Goal: Task Accomplishment & Management: Use online tool/utility

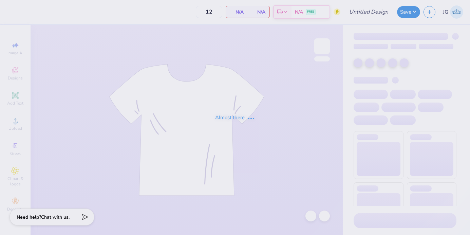
type input "alpha o minimalist"
type input "40"
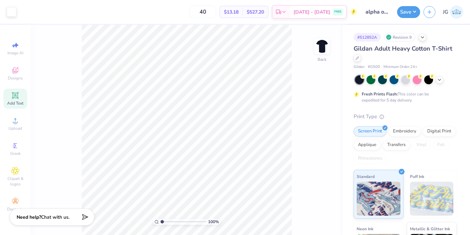
click at [15, 95] on icon at bounding box center [15, 95] width 8 height 8
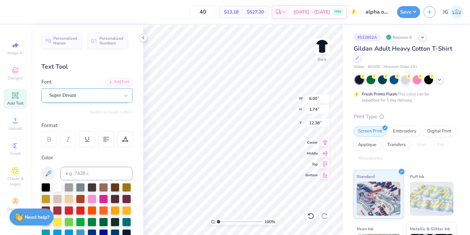
click at [98, 95] on div "Super Dream" at bounding box center [84, 95] width 71 height 11
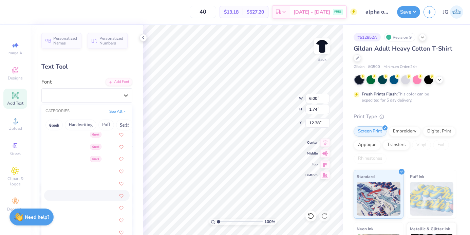
scroll to position [176, 0]
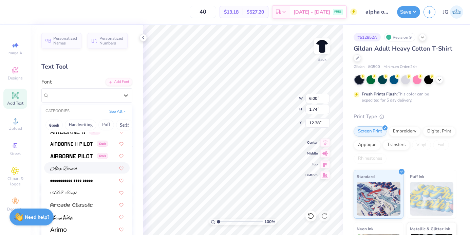
click at [73, 171] on span at bounding box center [63, 167] width 27 height 7
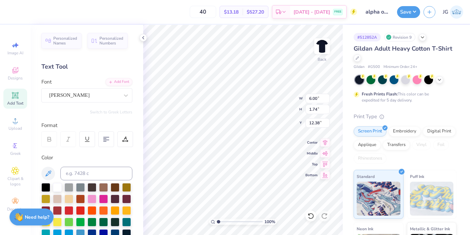
type input "7.57"
type input "2.02"
type input "12.24"
type textarea "Alpha Omicron Pi"
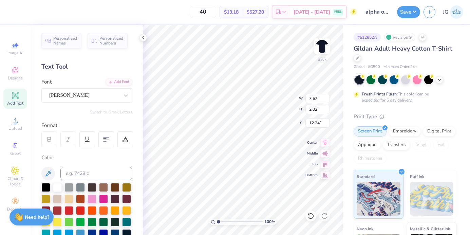
scroll to position [0, 2]
type input "10.65"
type input "1.28"
type input "20.01"
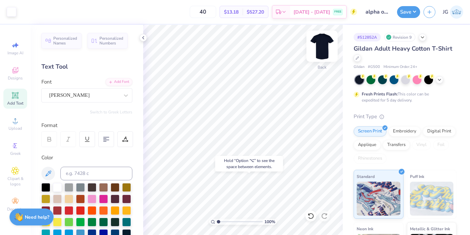
click at [323, 45] on img at bounding box center [321, 46] width 27 height 27
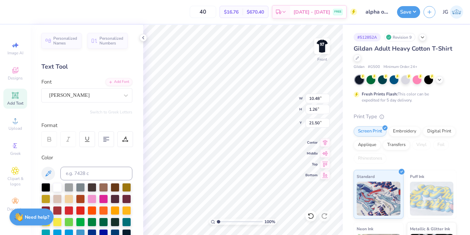
type input "23.91"
type input "21.59"
click at [88, 98] on div "Alex Brush" at bounding box center [84, 95] width 71 height 11
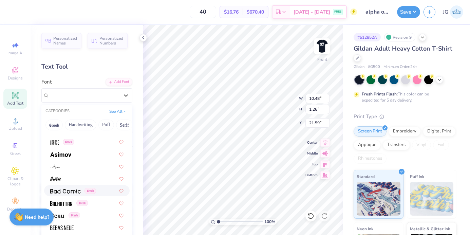
scroll to position [277, 0]
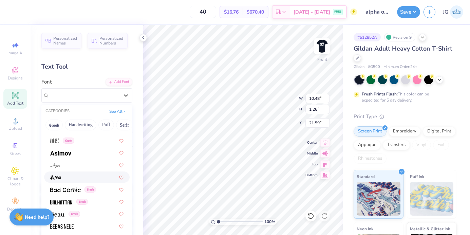
click at [71, 176] on div at bounding box center [86, 176] width 73 height 7
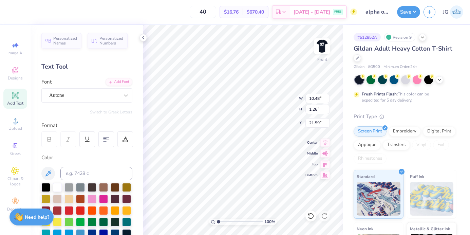
type input "7.18"
type input "1.33"
type input "21.55"
click at [106, 96] on div "Autone" at bounding box center [84, 95] width 71 height 11
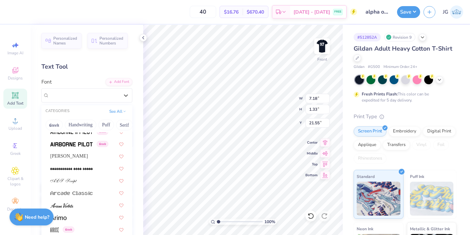
scroll to position [190, 0]
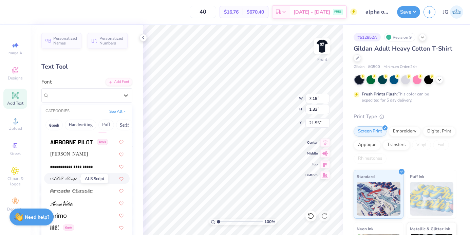
click at [71, 175] on span at bounding box center [63, 178] width 27 height 7
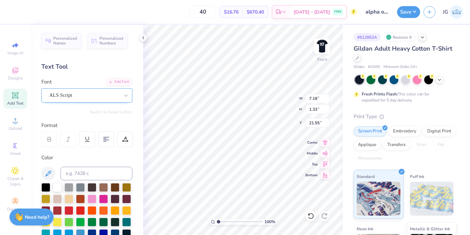
type input "10.90"
type input "1.46"
type input "21.48"
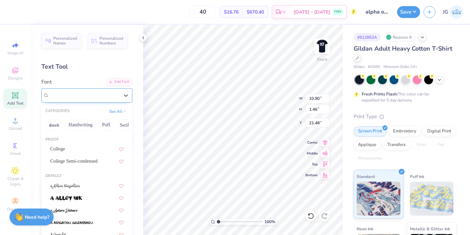
click at [100, 97] on div "ALS Script" at bounding box center [84, 95] width 71 height 11
click at [84, 124] on button "Handwriting" at bounding box center [81, 124] width 32 height 11
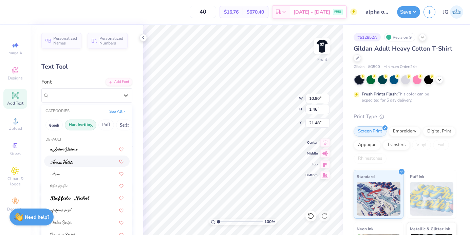
click at [72, 159] on img at bounding box center [61, 161] width 23 height 5
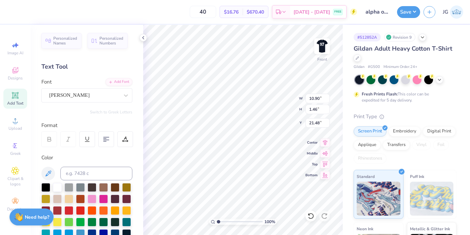
type input "7.06"
type input "1.33"
type input "21.55"
click at [108, 95] on div "Ariana Violeta" at bounding box center [84, 95] width 71 height 11
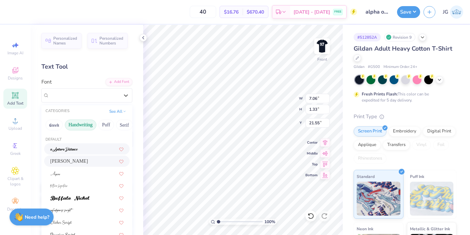
click at [83, 147] on div at bounding box center [86, 148] width 73 height 7
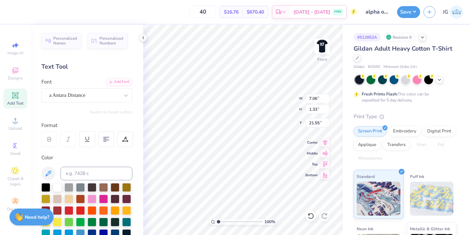
type input "8.28"
type input "1.38"
type input "21.52"
type input "21.99"
type input "20.88"
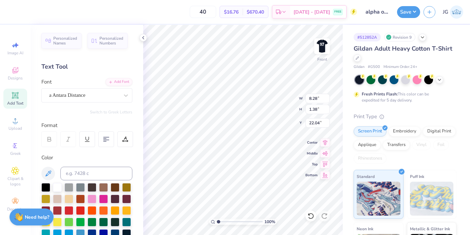
type input "22.04"
click at [322, 46] on img at bounding box center [321, 46] width 27 height 27
click at [319, 44] on img at bounding box center [321, 46] width 27 height 27
click at [368, 131] on div "Screen Print" at bounding box center [370, 130] width 33 height 10
click at [329, 46] on div at bounding box center [321, 46] width 31 height 31
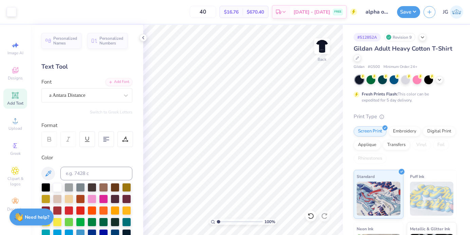
click at [324, 46] on img at bounding box center [322, 46] width 14 height 14
click at [144, 36] on icon at bounding box center [142, 37] width 5 height 5
click at [317, 54] on img at bounding box center [321, 46] width 27 height 27
type input "9.07"
type input "7.56"
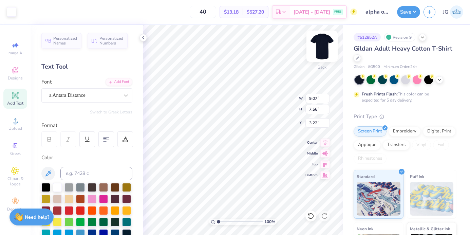
type input "3.00"
type input "9.67"
type input "8.07"
type input "3.00"
click at [317, 54] on img at bounding box center [321, 46] width 27 height 27
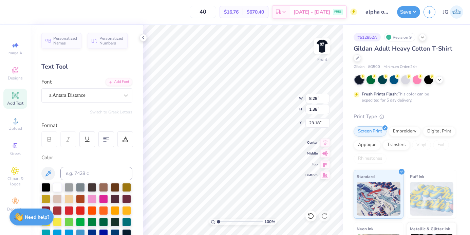
type input "23.18"
click at [325, 47] on img at bounding box center [321, 46] width 27 height 27
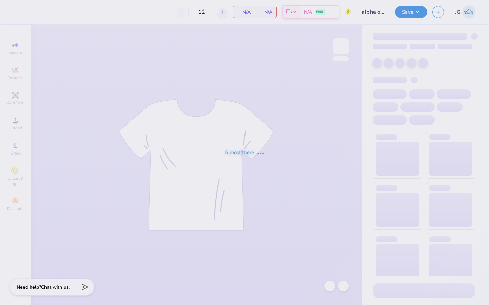
type input "alpha o minimalist"
type input "40"
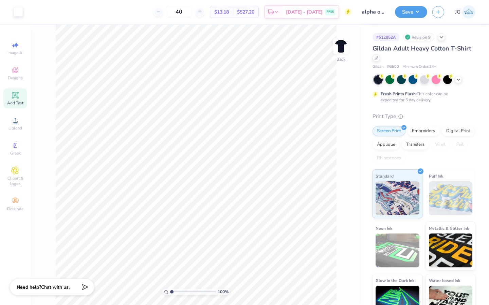
click at [13, 96] on icon at bounding box center [15, 95] width 5 height 5
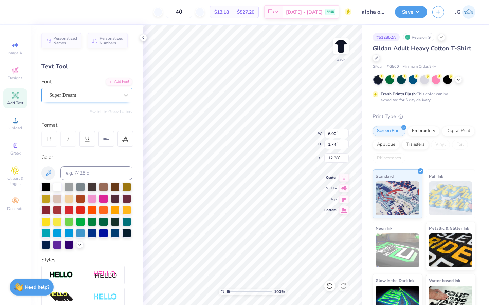
click at [86, 95] on div "Super Dream" at bounding box center [84, 95] width 71 height 11
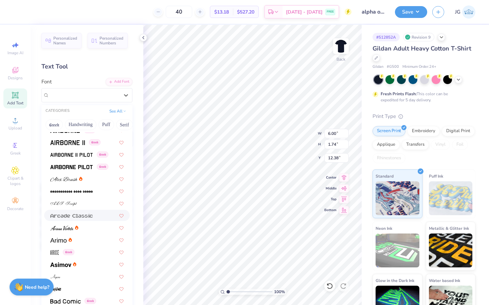
scroll to position [170, 0]
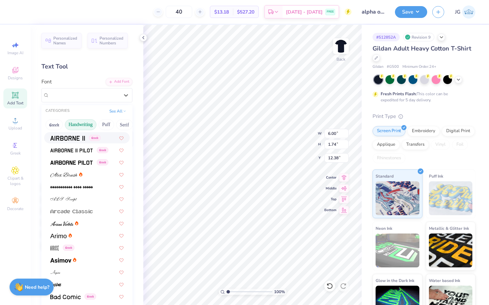
click at [83, 126] on button "Handwriting" at bounding box center [81, 124] width 32 height 11
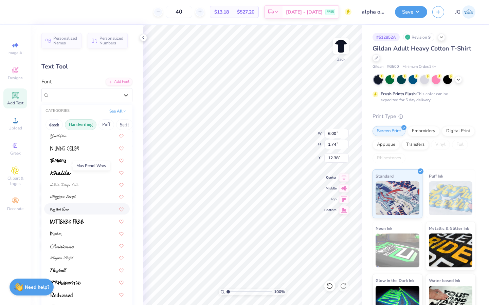
scroll to position [154, 0]
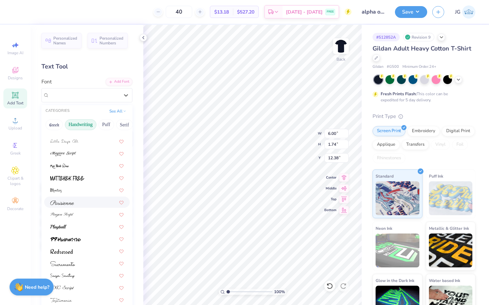
click at [76, 201] on div at bounding box center [86, 202] width 73 height 7
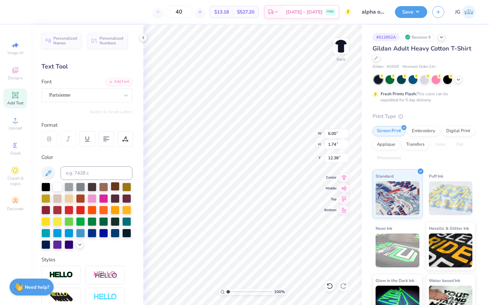
scroll to position [0, 0]
type textarea "Alpha Omicron Pi"
type input "4.97"
type input "0.71"
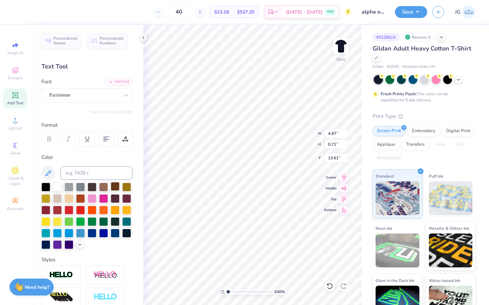
type input "13.61"
type input "11.72"
type textarea "lambda"
click at [101, 98] on div "Parisienne" at bounding box center [84, 95] width 71 height 11
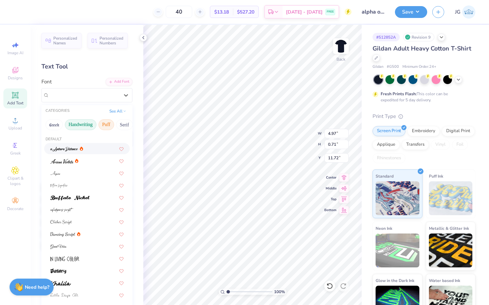
click at [107, 126] on button "Puff" at bounding box center [106, 124] width 16 height 11
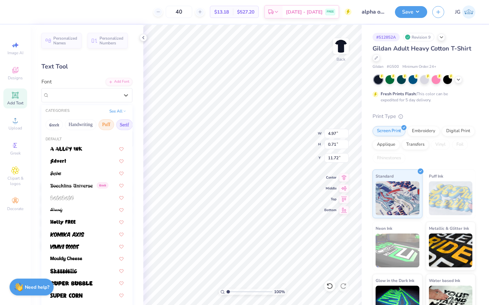
click at [122, 127] on button "Serif" at bounding box center [124, 124] width 17 height 11
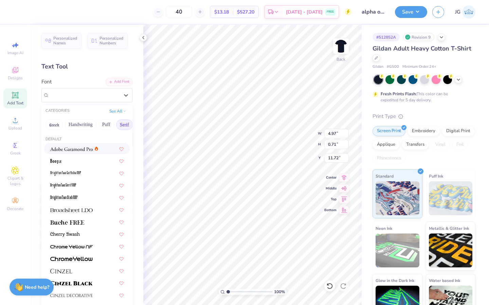
click at [73, 152] on span at bounding box center [71, 148] width 42 height 7
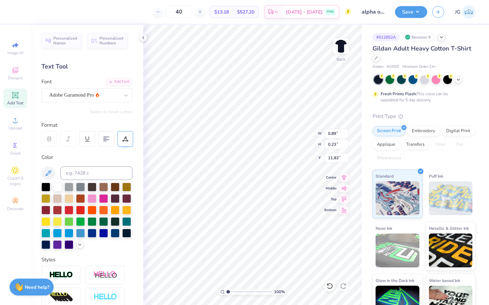
type input "0.89"
type input "0.23"
type input "1.32"
type input "0.35"
type input "11.81"
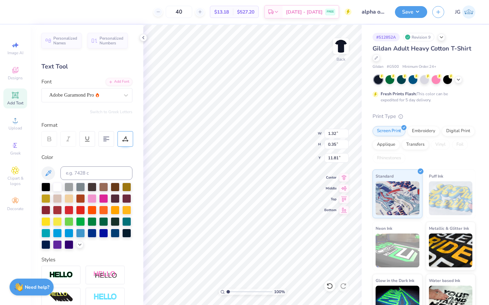
scroll to position [0, 1]
type textarea "lambda iota"
type input "11.72"
type input "11.53"
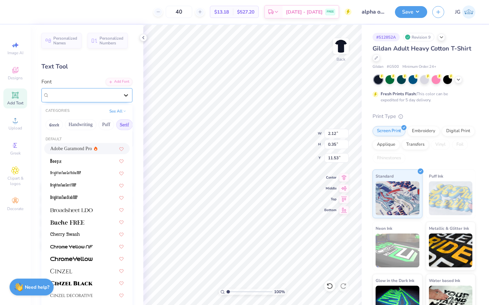
click at [125, 91] on div at bounding box center [126, 95] width 12 height 12
click at [55, 125] on button "Greek" at bounding box center [53, 124] width 17 height 11
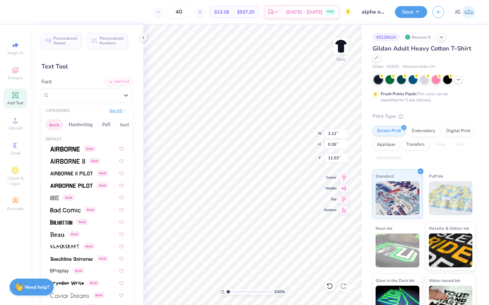
click at [121, 112] on button "See All" at bounding box center [117, 110] width 21 height 7
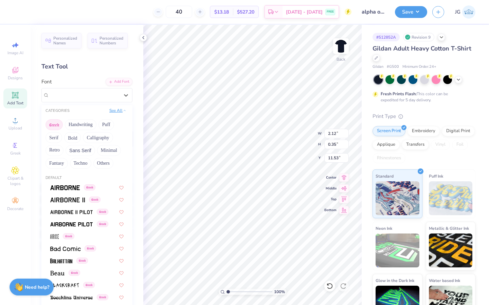
click at [118, 112] on button "See All" at bounding box center [117, 110] width 21 height 7
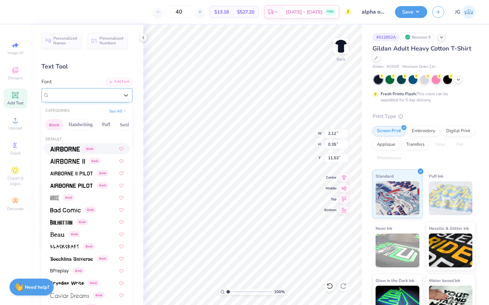
click at [82, 99] on div "Adobe Garamond Pro" at bounding box center [84, 95] width 71 height 11
click at [86, 123] on button "Handwriting" at bounding box center [81, 124] width 32 height 11
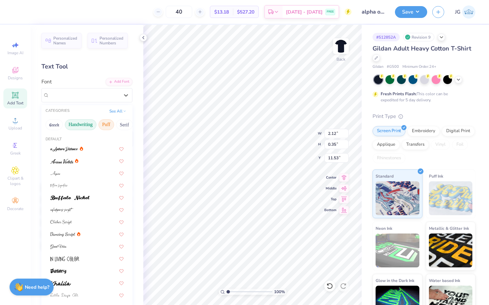
click at [110, 125] on button "Puff" at bounding box center [106, 124] width 16 height 11
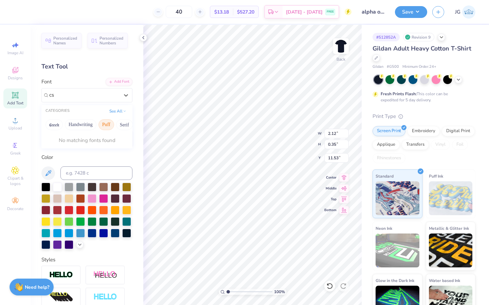
type input "c"
click at [109, 125] on button "Puff" at bounding box center [106, 124] width 16 height 11
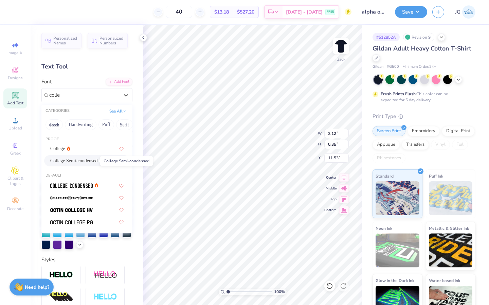
drag, startPoint x: 109, startPoint y: 125, endPoint x: 88, endPoint y: 159, distance: 40.5
click at [88, 159] on div "CATEGORIES See All Greek Handwriting Puff Serif Bold Calligraphy Retro Sans Ser…" at bounding box center [86, 169] width 91 height 128
click at [88, 159] on span "College Semi-condensed" at bounding box center [74, 160] width 48 height 7
type input "colle"
type input "2.19"
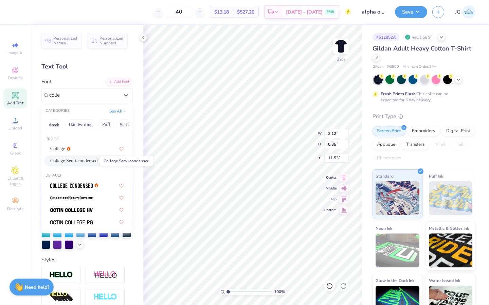
type input "0.32"
type input "11.54"
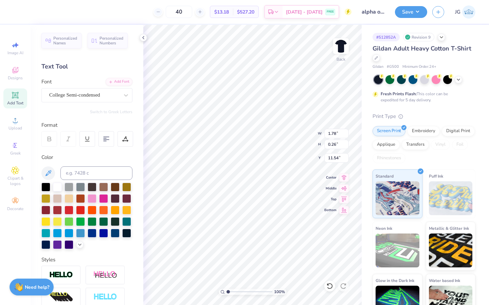
type input "1.78"
type input "0.26"
type input "11.55"
type input "12.34"
click at [13, 123] on icon at bounding box center [15, 120] width 8 height 8
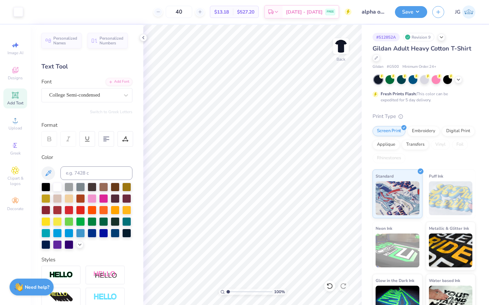
click at [17, 101] on span "Add Text" at bounding box center [15, 102] width 16 height 5
type textarea "lambda iota"
click at [109, 95] on div "Super Dream" at bounding box center [84, 95] width 71 height 11
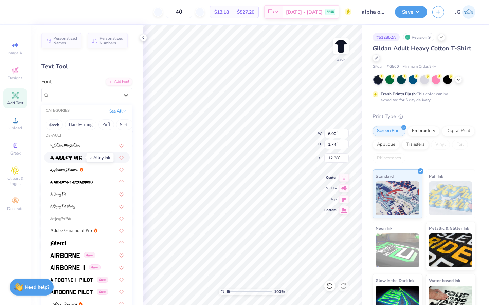
scroll to position [41, 0]
click at [71, 200] on div at bounding box center [87, 205] width 86 height 11
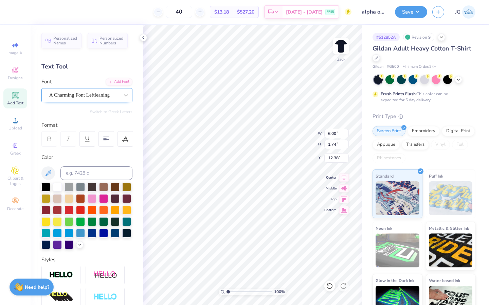
click at [100, 99] on div at bounding box center [84, 95] width 70 height 9
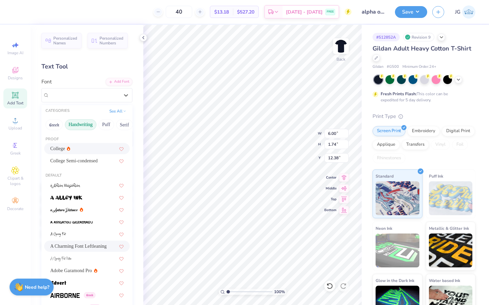
click at [86, 125] on button "Handwriting" at bounding box center [81, 124] width 32 height 11
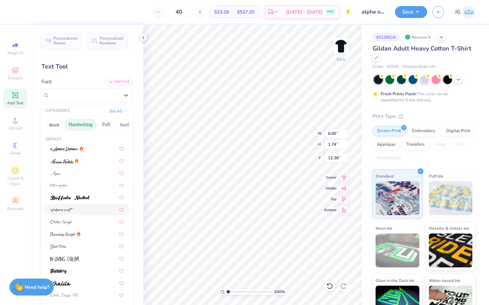
scroll to position [12, 0]
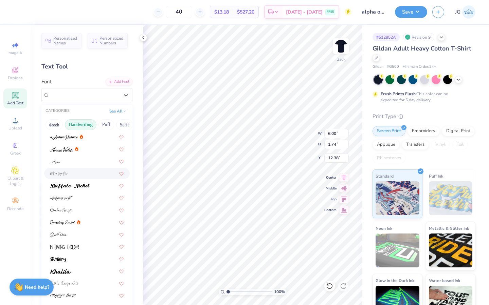
click at [79, 173] on div at bounding box center [86, 173] width 73 height 7
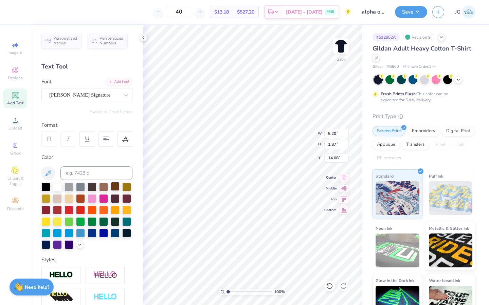
type input "5.20"
type input "1.87"
type input "13.25"
type input "2.15"
type input "0.77"
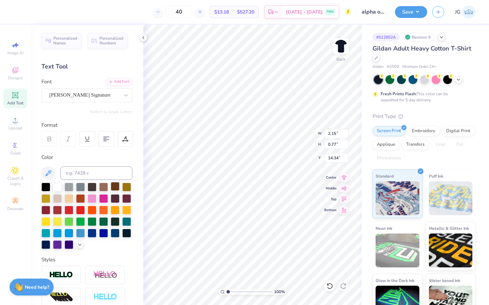
type input "14.34"
type input "0.77"
type input "2.16"
type input "13.65"
type input "6.71"
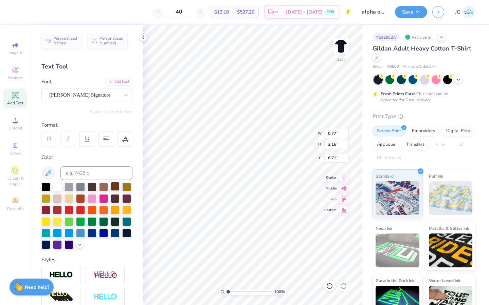
type input "9.16"
type input "8.18"
type input "1.30"
type input "7.79"
click at [17, 101] on span "Add Text" at bounding box center [15, 102] width 16 height 5
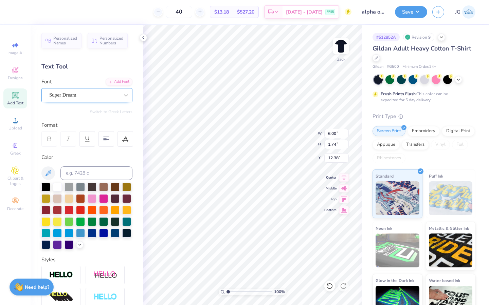
click at [79, 93] on div "Super Dream" at bounding box center [84, 95] width 71 height 11
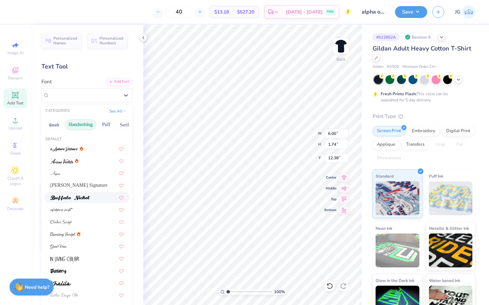
click at [90, 192] on div at bounding box center [87, 197] width 86 height 11
click at [78, 89] on div "Super Dream" at bounding box center [86, 95] width 91 height 14
type input "6.26"
type input "1.77"
type input "12.37"
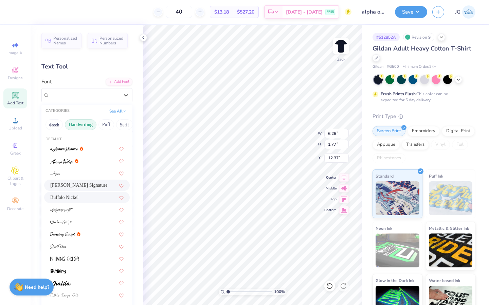
drag, startPoint x: 78, startPoint y: 89, endPoint x: 88, endPoint y: 190, distance: 102.0
click at [88, 190] on div "Bettina Signature" at bounding box center [87, 185] width 86 height 11
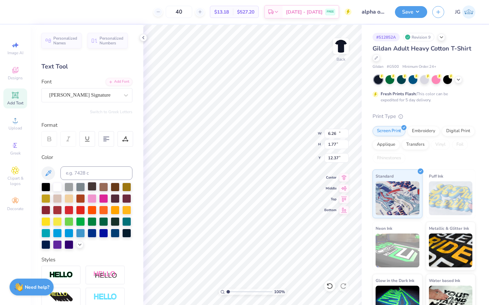
type input "10.45"
type input "5.10"
type input "10.70"
type textarea "a"
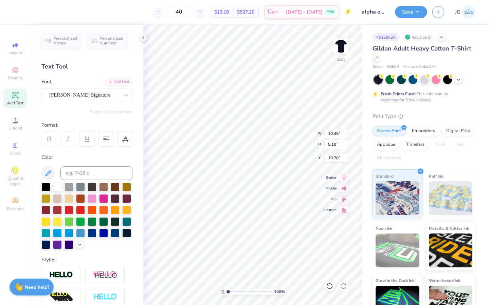
type textarea "Alpha Omicron Pi"
type input "10.35"
type input "2.09"
type input "12.68"
click at [344, 46] on img at bounding box center [340, 46] width 27 height 27
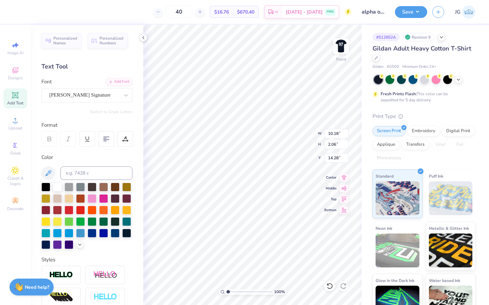
type input "22.93"
type input "21.78"
click at [345, 45] on img at bounding box center [340, 46] width 27 height 27
click at [335, 49] on img at bounding box center [341, 46] width 14 height 14
click at [338, 45] on img at bounding box center [340, 46] width 27 height 27
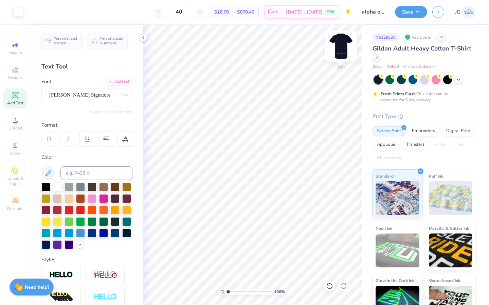
click at [338, 40] on img at bounding box center [340, 46] width 27 height 27
click at [347, 43] on img at bounding box center [340, 46] width 27 height 27
click at [342, 46] on img at bounding box center [340, 46] width 27 height 27
type input "21.39"
click at [402, 13] on button "Save" at bounding box center [411, 11] width 32 height 12
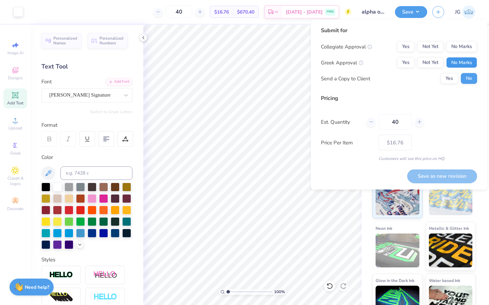
click at [462, 63] on button "No Marks" at bounding box center [461, 62] width 31 height 11
click at [462, 49] on button "No Marks" at bounding box center [461, 46] width 31 height 11
click at [435, 177] on button "Save as new revision" at bounding box center [442, 176] width 70 height 14
type input "$16.76"
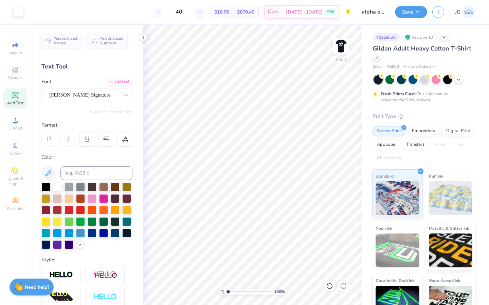
click at [474, 9] on img at bounding box center [468, 11] width 13 height 13
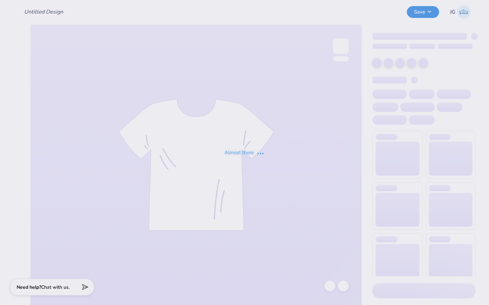
type input "alpha o minimalist"
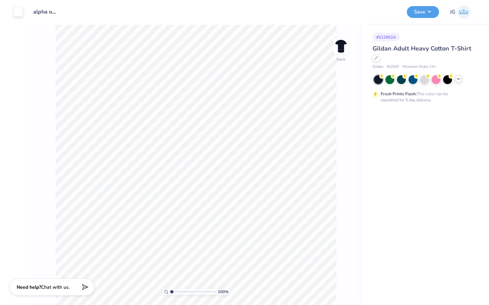
click at [456, 79] on icon at bounding box center [457, 78] width 5 height 5
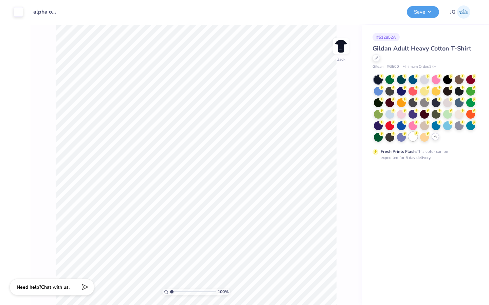
click at [412, 135] on div at bounding box center [412, 136] width 9 height 9
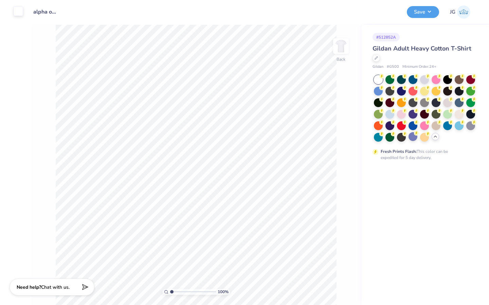
click at [15, 11] on div at bounding box center [19, 11] width 10 height 10
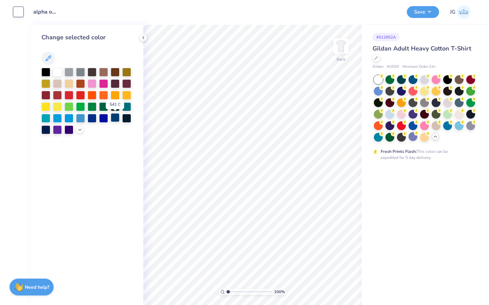
click at [116, 117] on div at bounding box center [115, 117] width 9 height 9
click at [422, 7] on button "Save" at bounding box center [423, 11] width 32 height 12
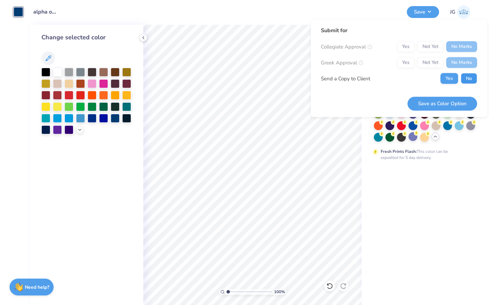
click at [471, 75] on button "No" at bounding box center [468, 78] width 16 height 11
click at [458, 99] on button "Save as Color Option" at bounding box center [442, 104] width 70 height 14
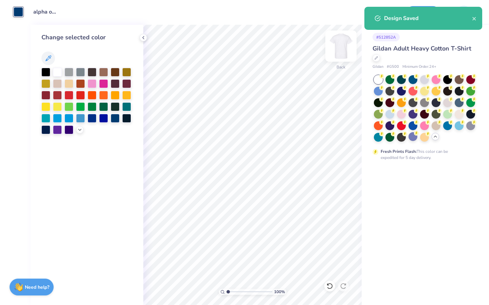
click at [340, 48] on img at bounding box center [340, 46] width 27 height 27
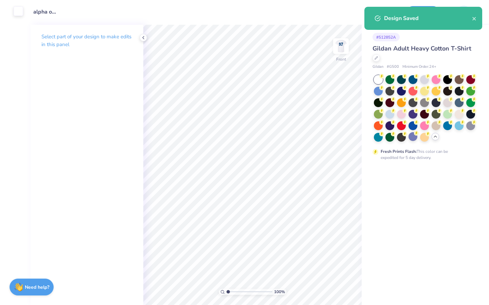
click at [16, 13] on div at bounding box center [19, 11] width 10 height 10
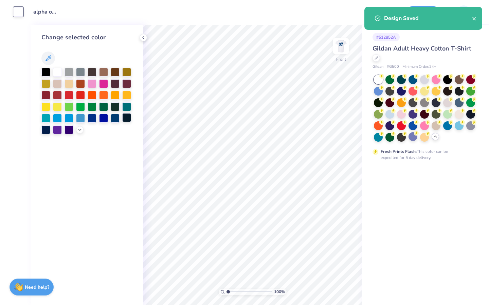
click at [126, 117] on div at bounding box center [126, 117] width 9 height 9
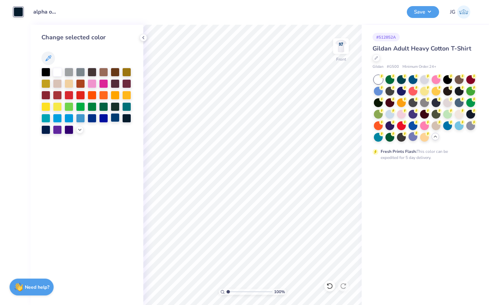
click at [112, 117] on div at bounding box center [115, 117] width 9 height 9
click at [428, 13] on button "Save" at bounding box center [423, 11] width 32 height 12
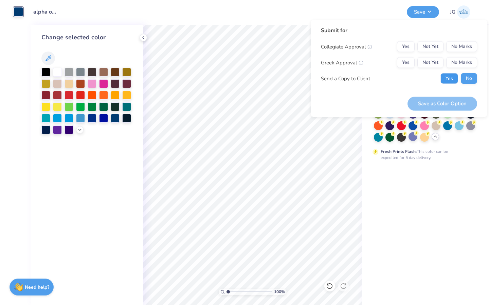
click at [447, 75] on button "Yes" at bounding box center [449, 78] width 18 height 11
click at [465, 77] on button "No" at bounding box center [468, 78] width 16 height 11
click at [469, 45] on button "No Marks" at bounding box center [461, 46] width 31 height 11
click at [469, 57] on div "Collegiate Approval Yes Not Yet No Marks Greek Approval Yes Not Yet No Marks Se…" at bounding box center [399, 62] width 156 height 43
click at [433, 60] on button "Not Yet" at bounding box center [430, 62] width 26 height 11
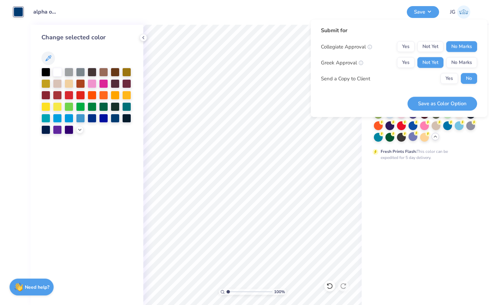
click at [432, 102] on button "Save as Color Option" at bounding box center [442, 104] width 70 height 14
